Goal: Information Seeking & Learning: Learn about a topic

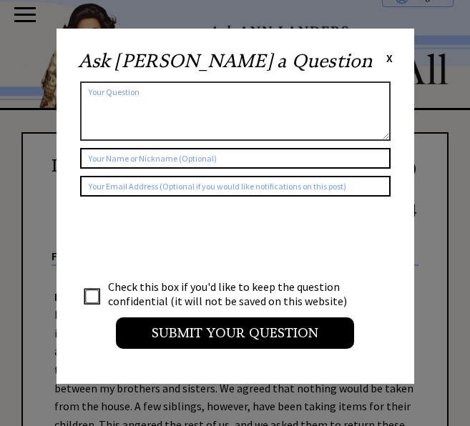
click at [392, 60] on span "X" at bounding box center [389, 58] width 6 height 14
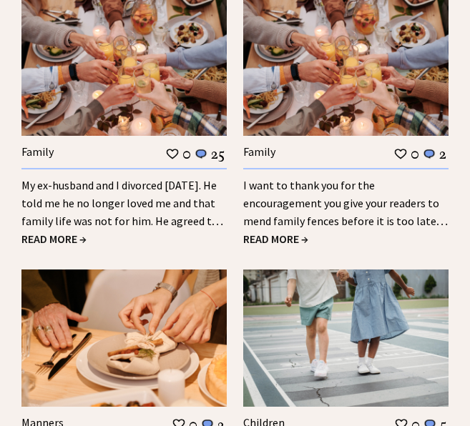
scroll to position [1724, 0]
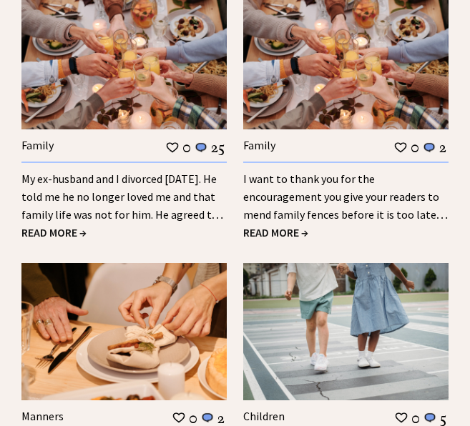
click at [47, 225] on span "READ MORE →" at bounding box center [53, 232] width 65 height 14
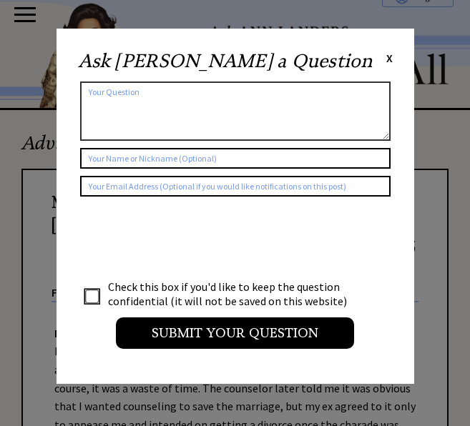
click at [386, 58] on span "X" at bounding box center [389, 58] width 6 height 14
